Goal: Task Accomplishment & Management: Use online tool/utility

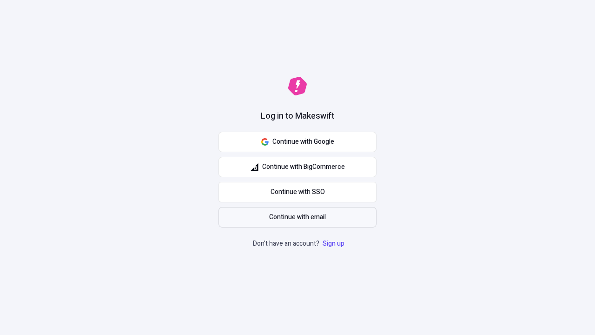
click at [298, 217] on span "Continue with email" at bounding box center [297, 217] width 57 height 10
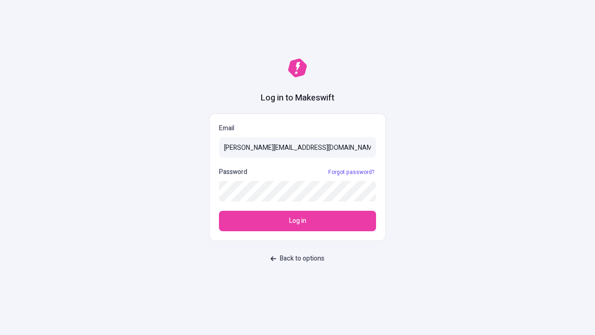
type input "sasha+test-ui@makeswift.com"
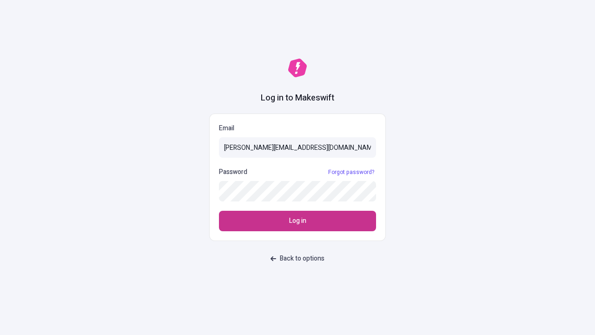
click at [298, 221] on span "Log in" at bounding box center [297, 221] width 17 height 10
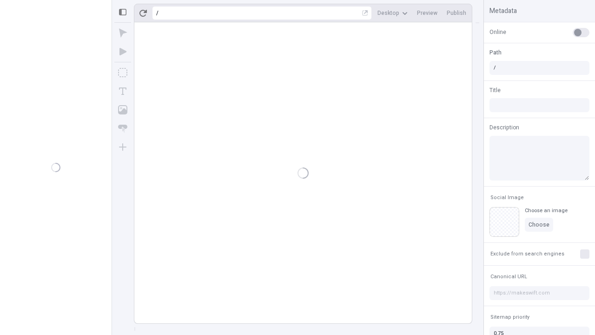
type input "/deep-link-tenuis"
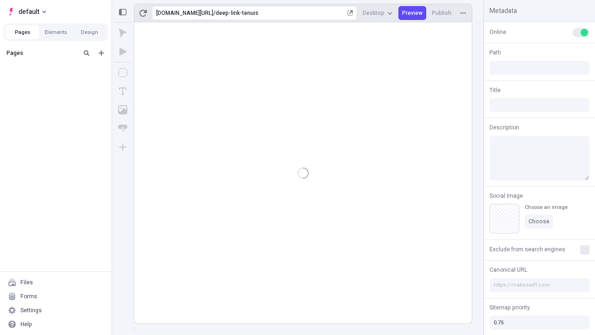
type input "/deep-link-tenuis"
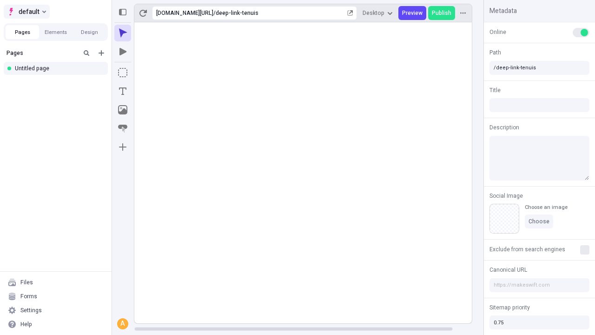
click at [26, 12] on span "default" at bounding box center [29, 11] width 21 height 11
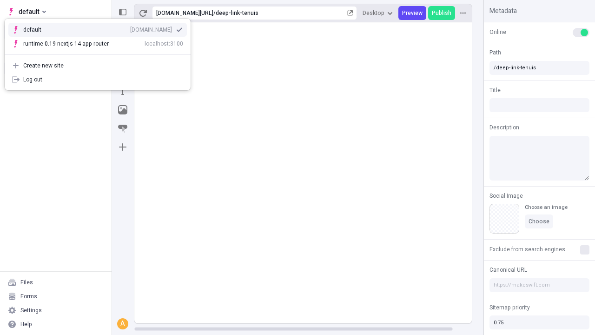
click at [98, 66] on div "Create new site" at bounding box center [103, 65] width 160 height 7
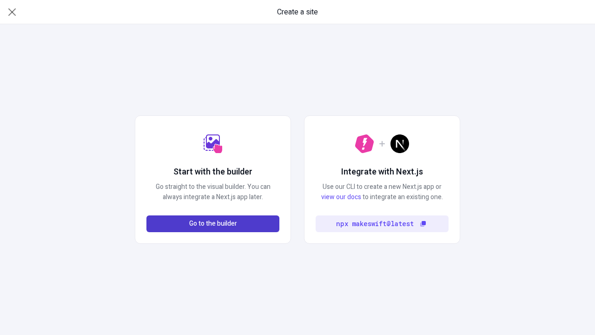
click at [213, 224] on span "Go to the builder" at bounding box center [213, 224] width 48 height 10
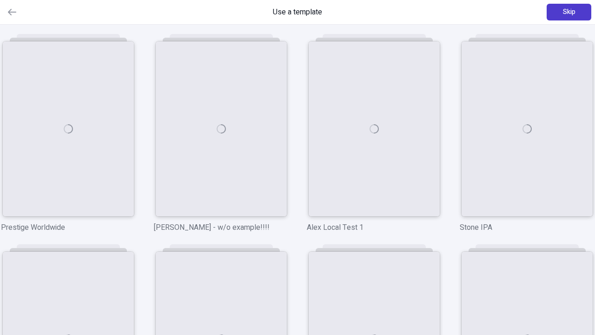
click at [569, 12] on span "Skip" at bounding box center [569, 12] width 13 height 10
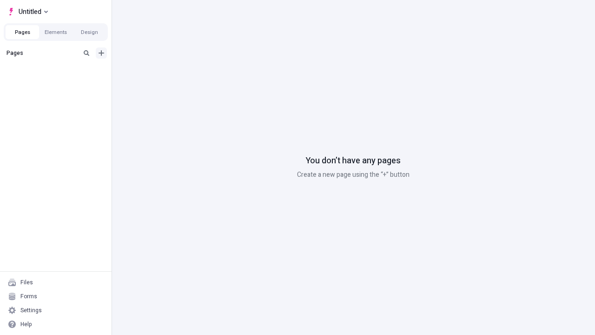
click at [101, 53] on icon "Add new" at bounding box center [102, 53] width 6 height 6
click at [59, 83] on div "Blank page" at bounding box center [58, 83] width 89 height 14
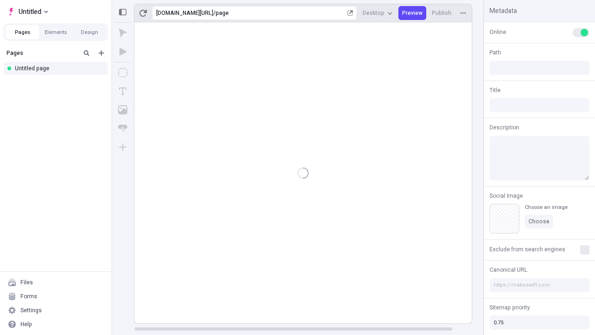
type input "/page"
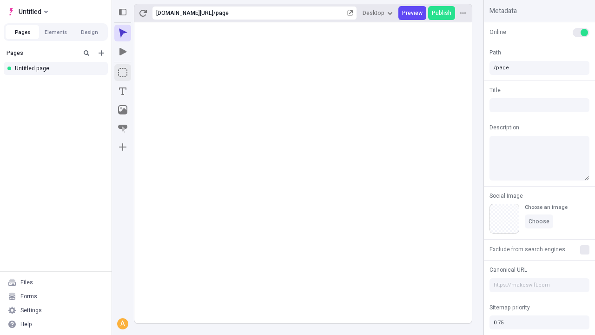
click at [123, 73] on icon "Box" at bounding box center [122, 72] width 9 height 9
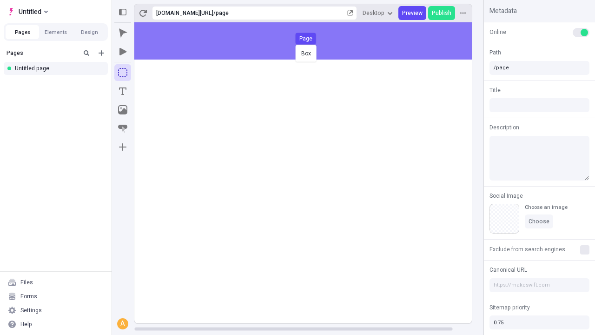
click at [312, 41] on div "Box Page" at bounding box center [297, 167] width 595 height 335
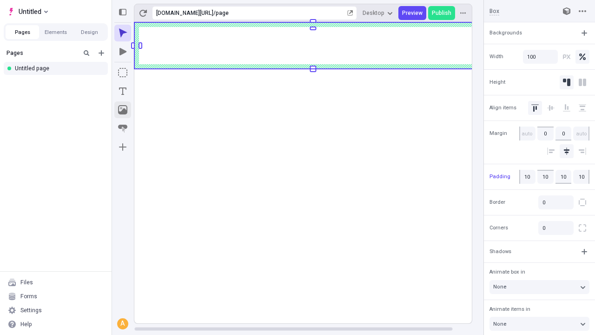
click at [123, 110] on icon "Image" at bounding box center [122, 109] width 9 height 9
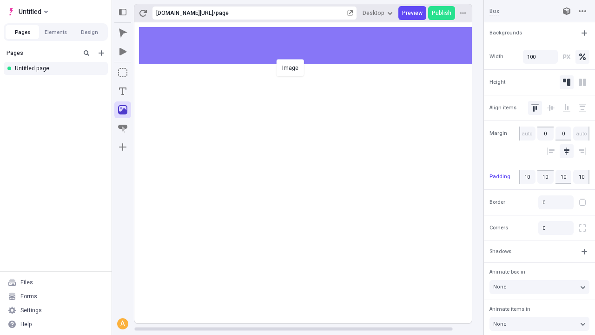
click at [312, 46] on div "Image" at bounding box center [297, 167] width 595 height 335
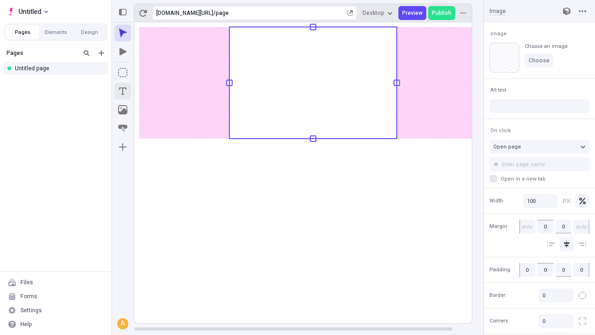
click at [123, 91] on icon "Text" at bounding box center [122, 90] width 7 height 7
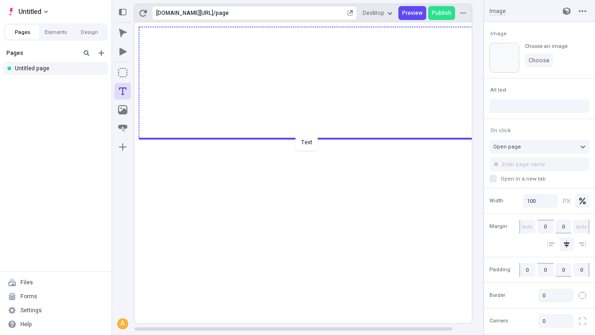
click at [312, 138] on div "Text" at bounding box center [297, 167] width 595 height 335
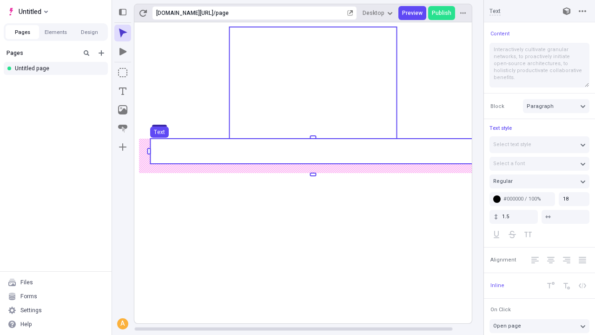
click at [312, 151] on use at bounding box center [312, 151] width 325 height 25
click at [312, 151] on rect at bounding box center [312, 151] width 325 height 25
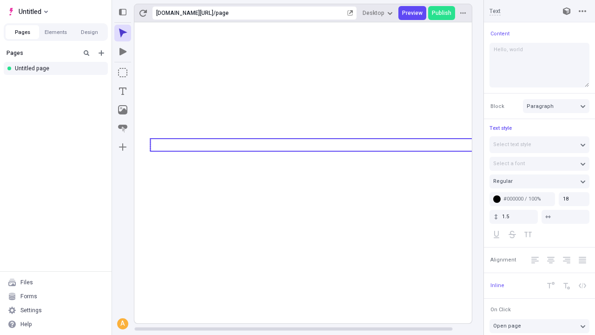
type textarea "Hello, world!"
click at [123, 110] on icon "Image" at bounding box center [122, 109] width 9 height 9
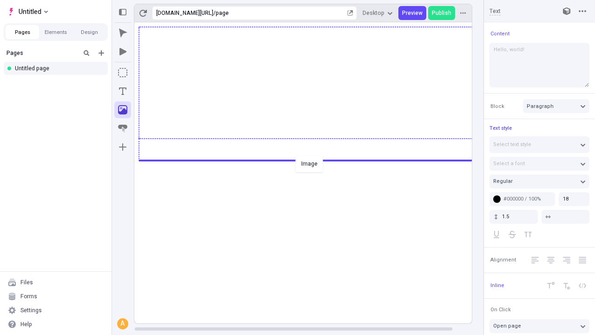
click at [312, 159] on div "Image" at bounding box center [297, 167] width 595 height 335
